Goal: Transaction & Acquisition: Purchase product/service

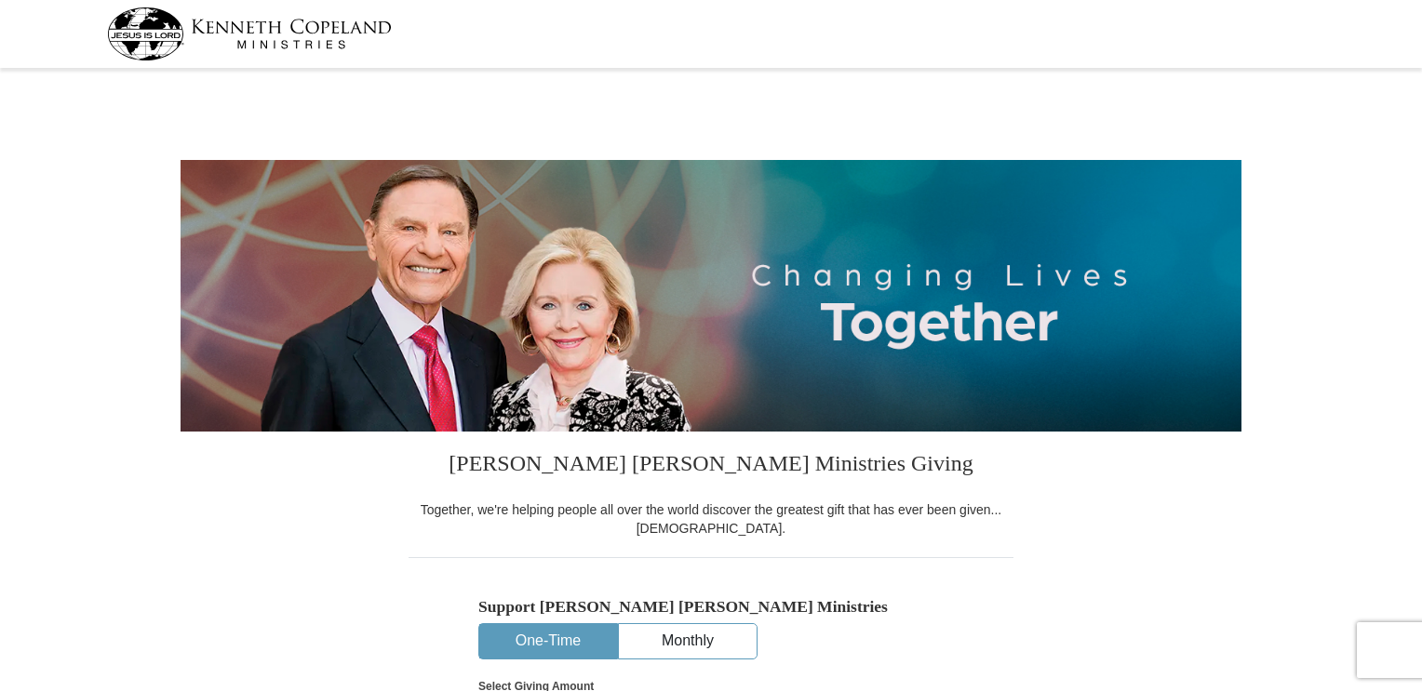
select select "TN"
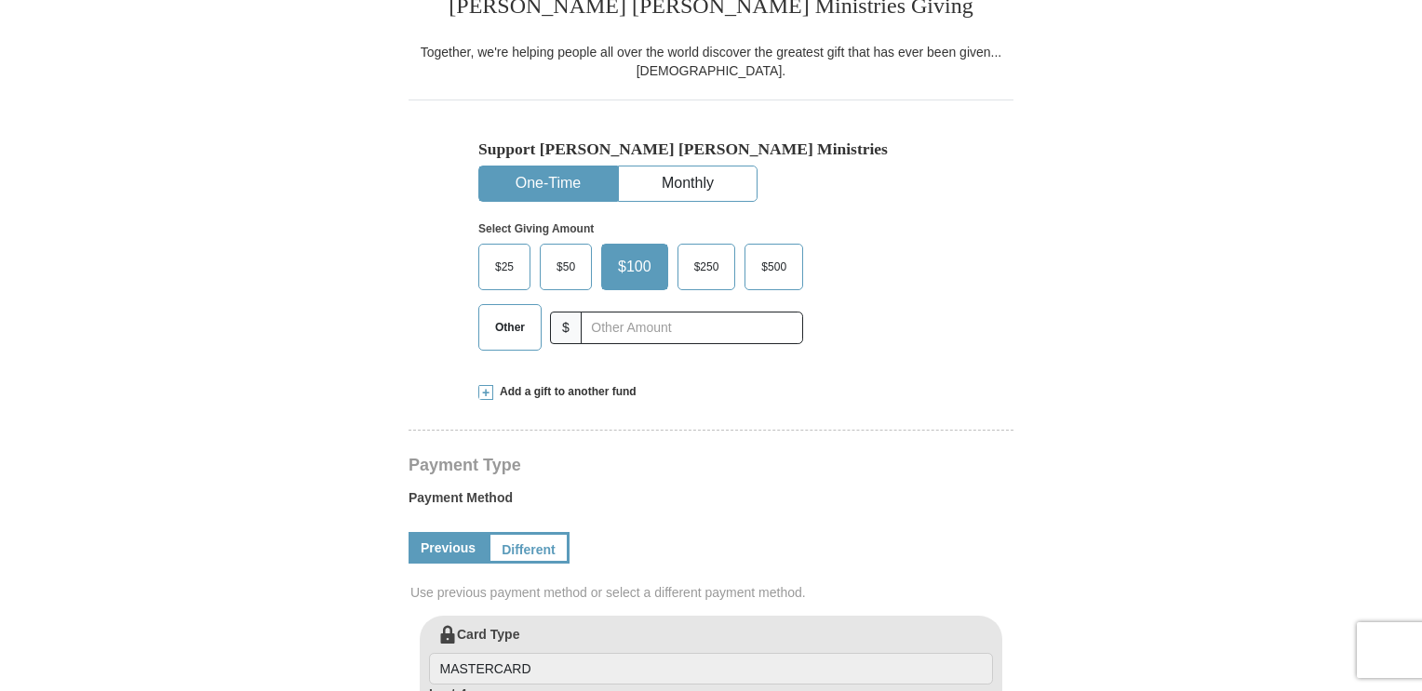
scroll to position [458, 0]
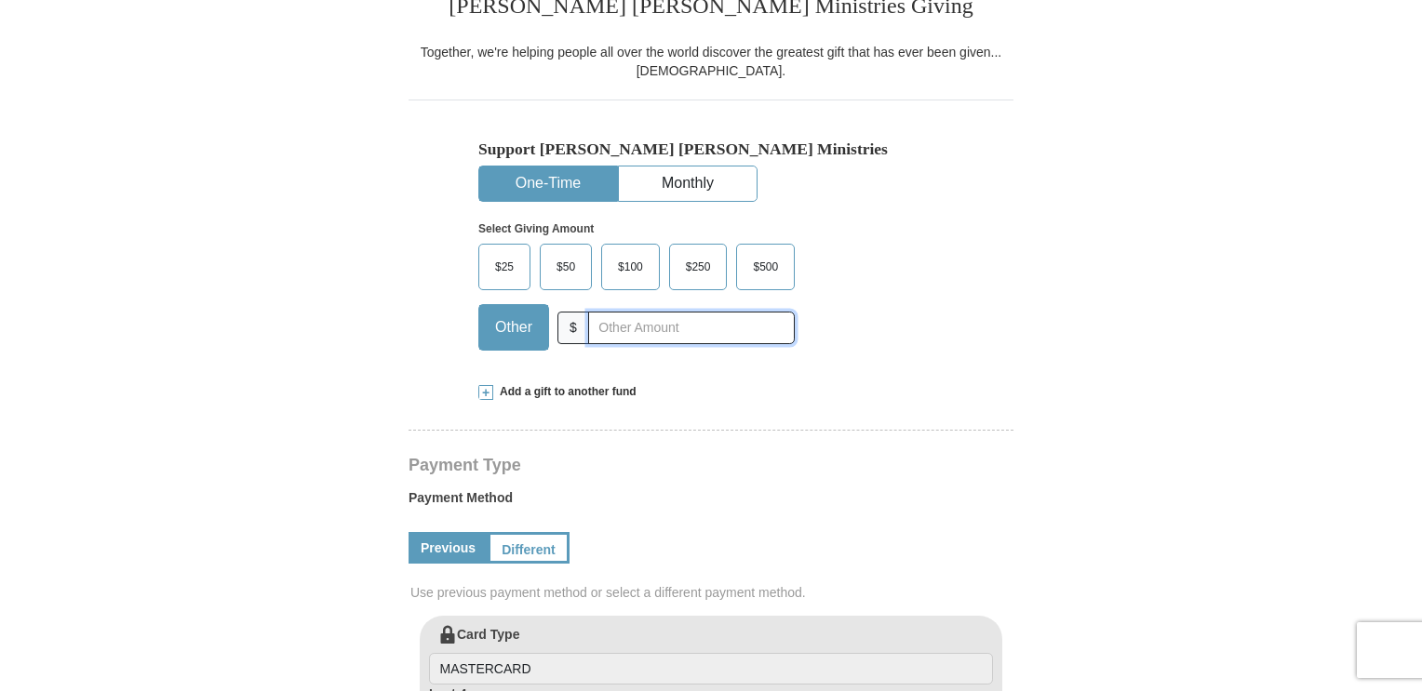
click at [657, 321] on input "text" at bounding box center [691, 328] width 207 height 33
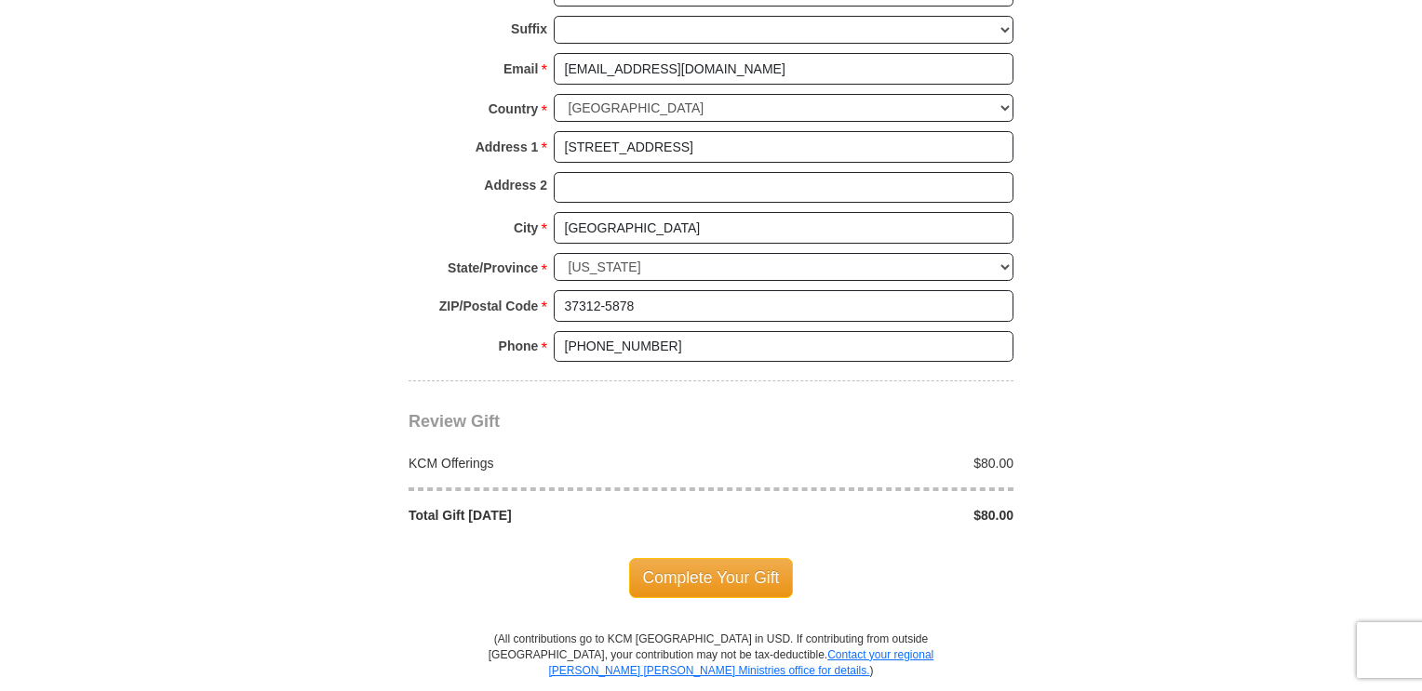
scroll to position [1371, 0]
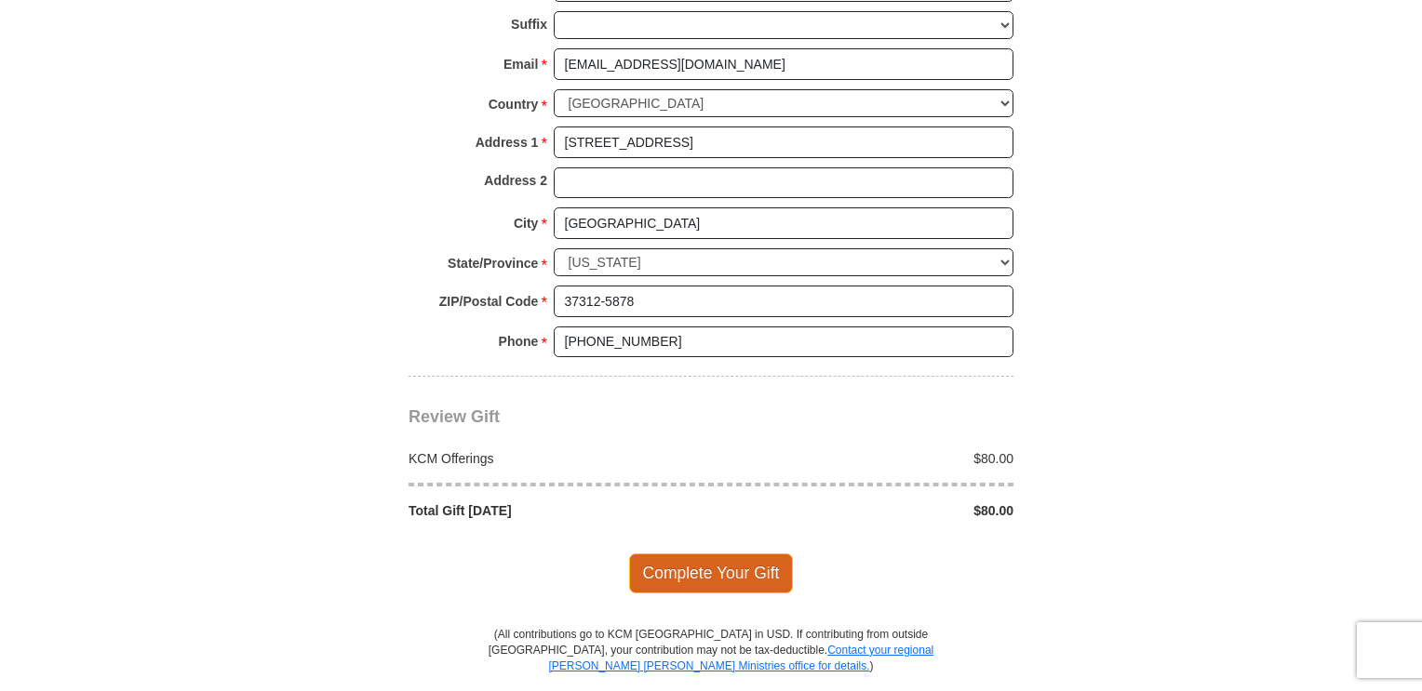
type input "80.00"
click at [762, 566] on span "Complete Your Gift" at bounding box center [711, 573] width 165 height 39
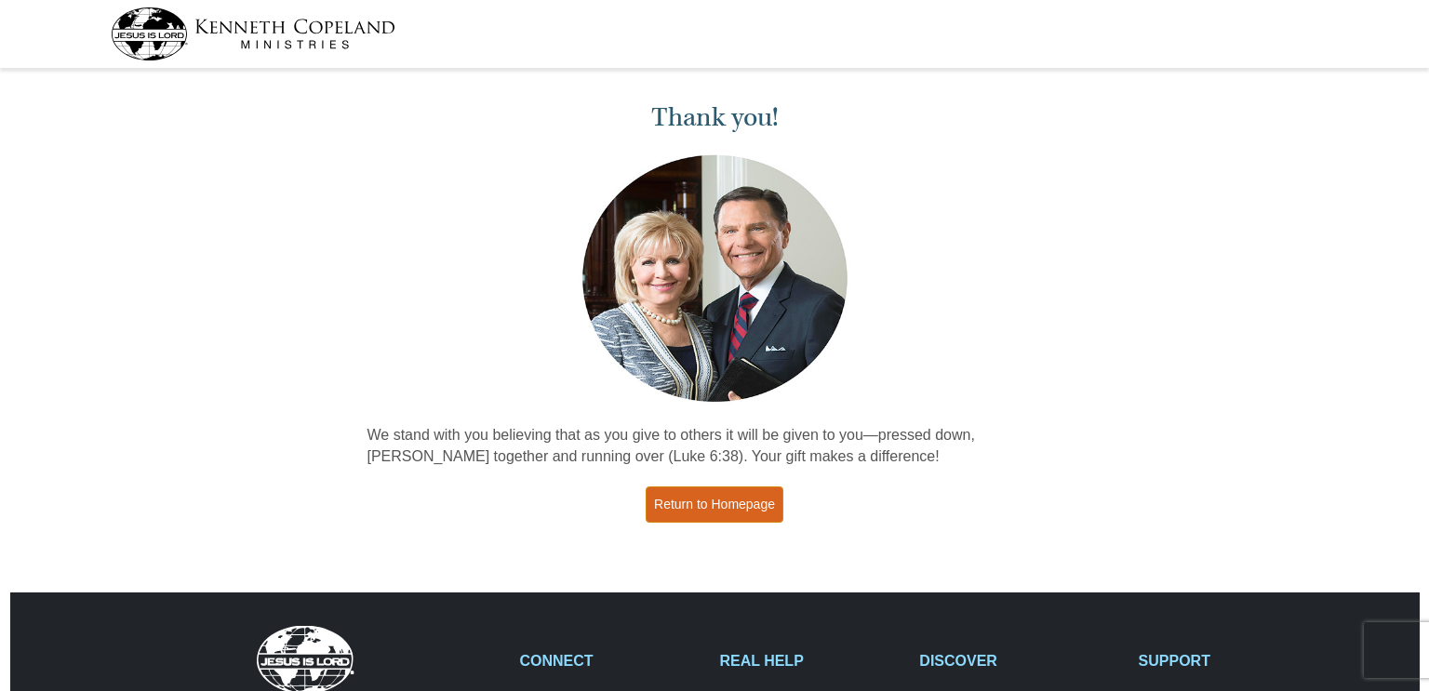
click at [741, 511] on link "Return to Homepage" at bounding box center [715, 505] width 138 height 36
